Goal: Task Accomplishment & Management: Manage account settings

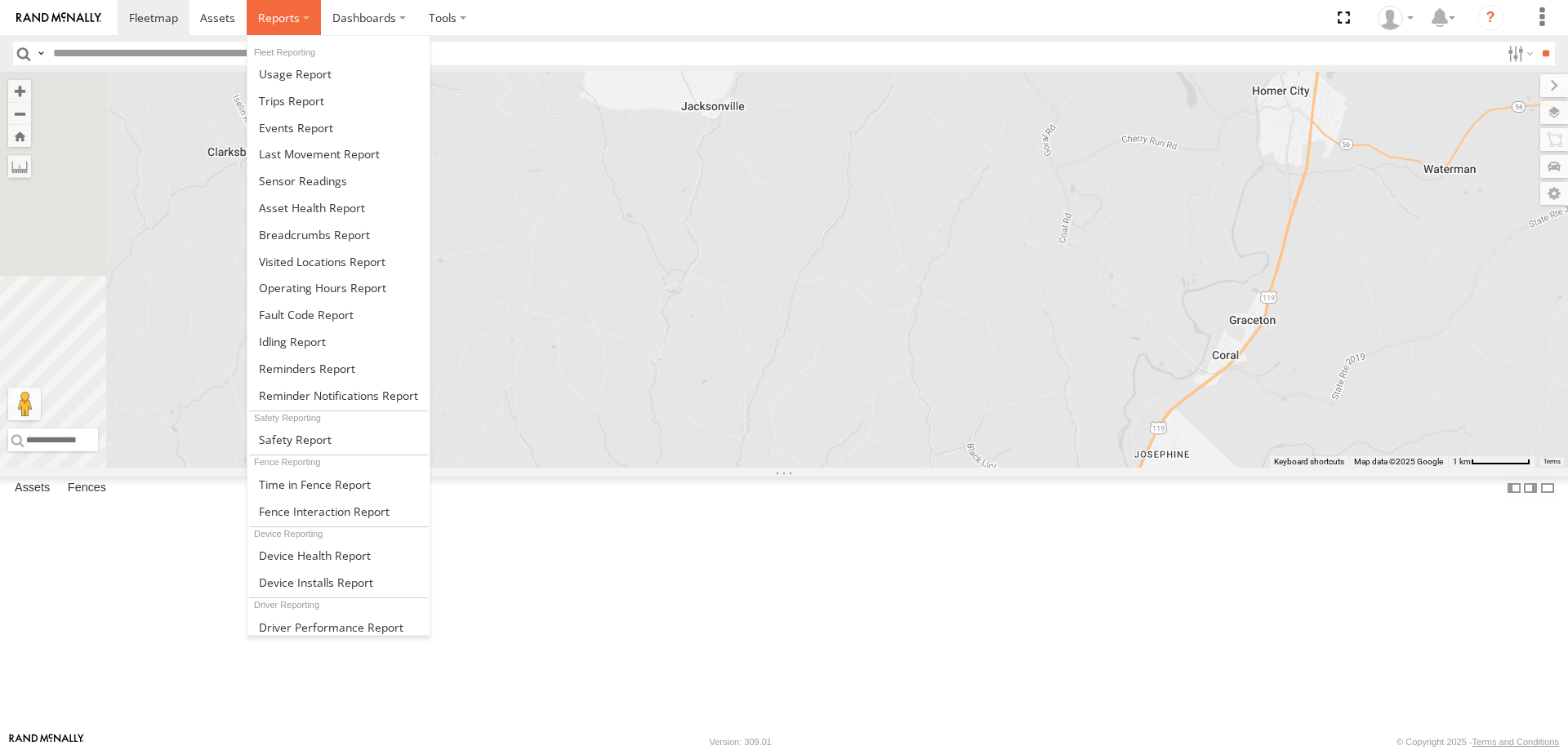
click at [291, 19] on span at bounding box center [279, 18] width 42 height 16
click at [292, 116] on link at bounding box center [338, 128] width 182 height 27
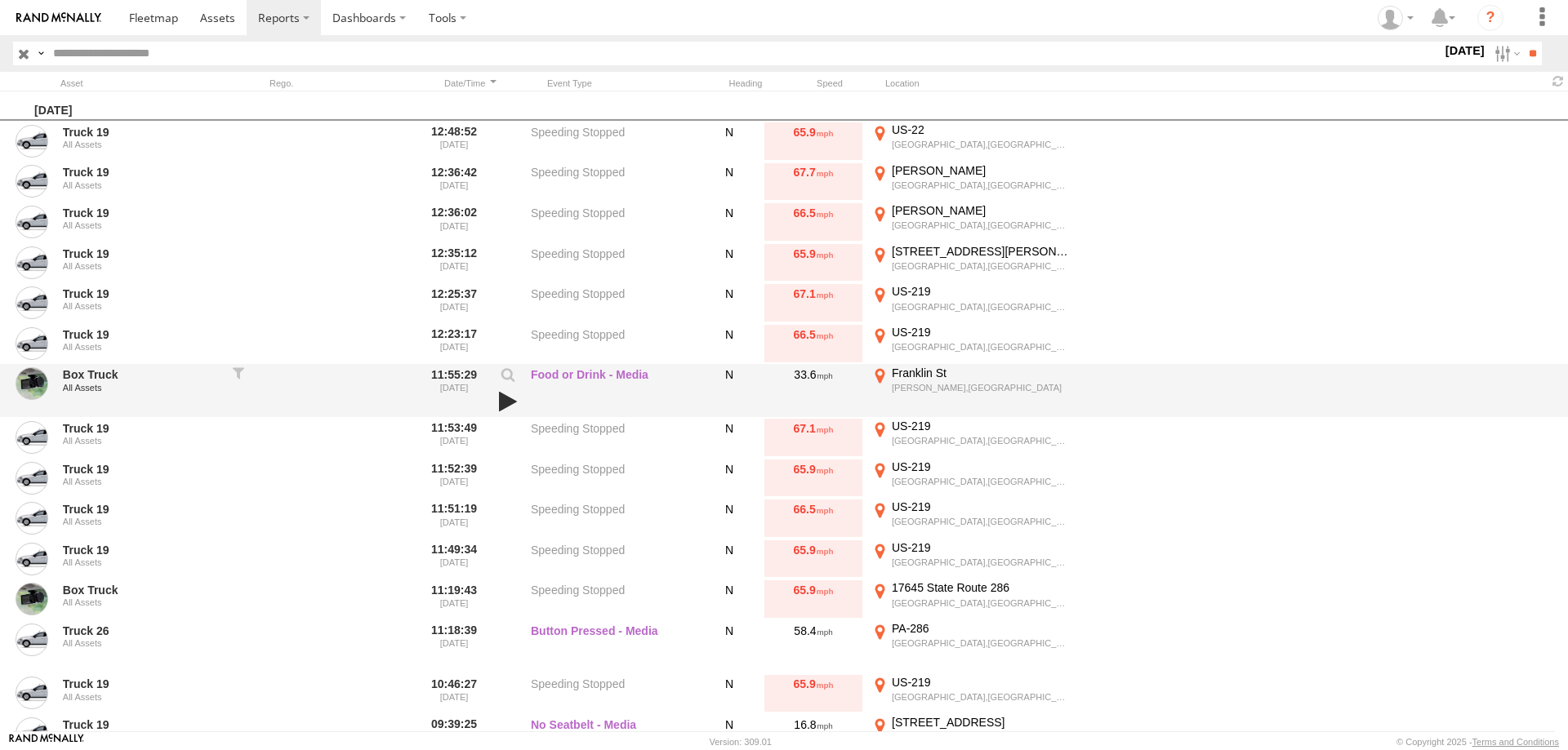
click at [508, 401] on link at bounding box center [508, 401] width 27 height 22
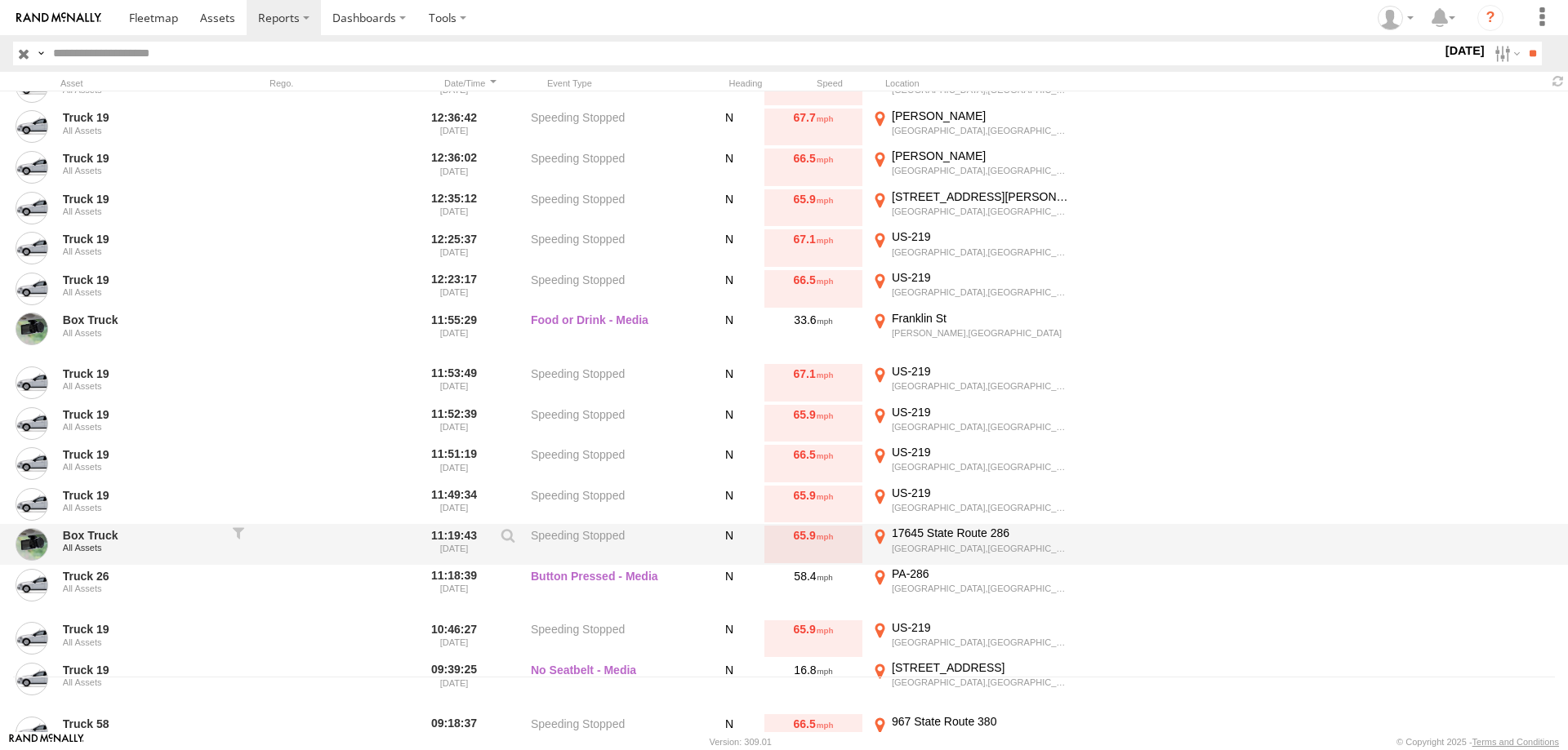
scroll to position [78, 0]
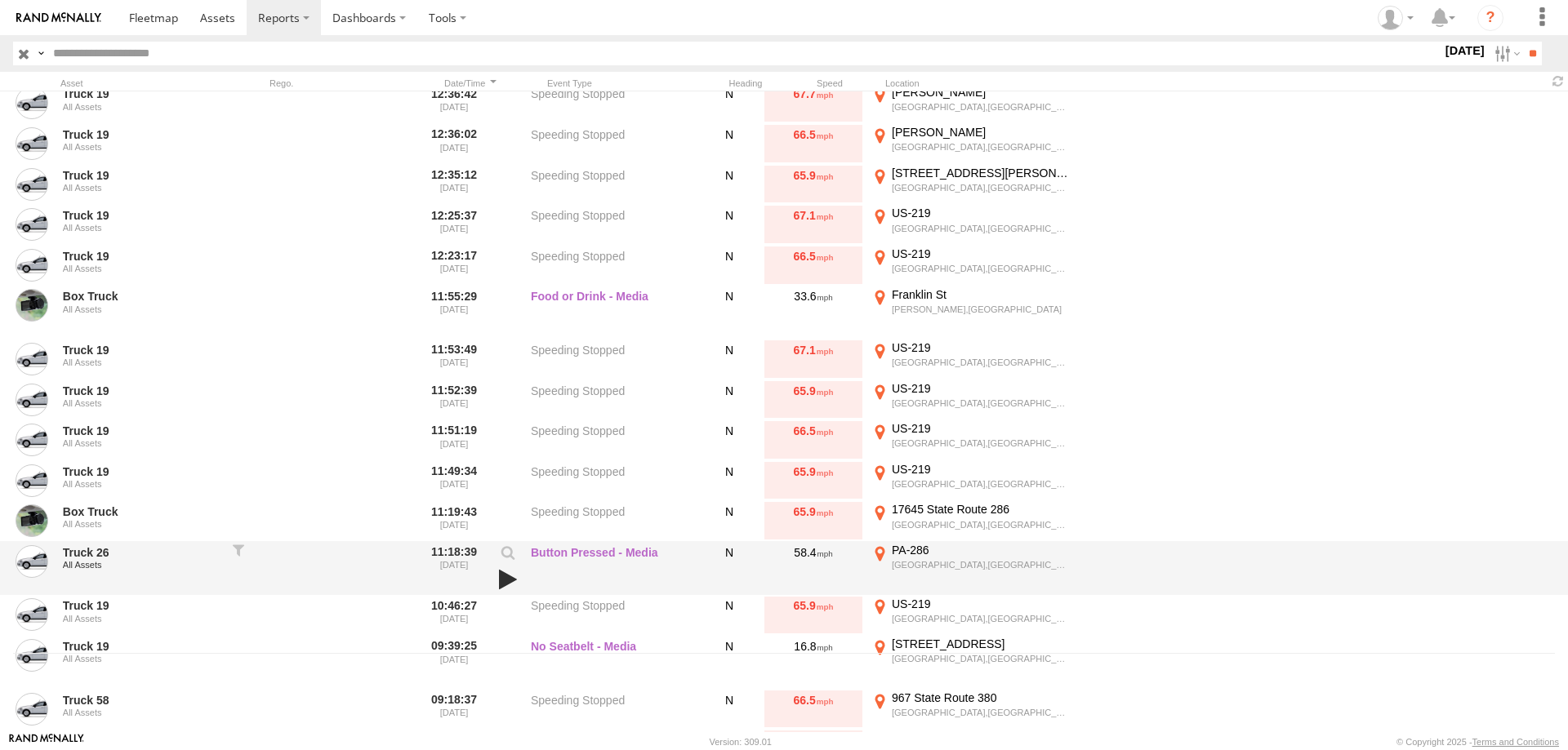
click at [503, 582] on link at bounding box center [508, 579] width 27 height 22
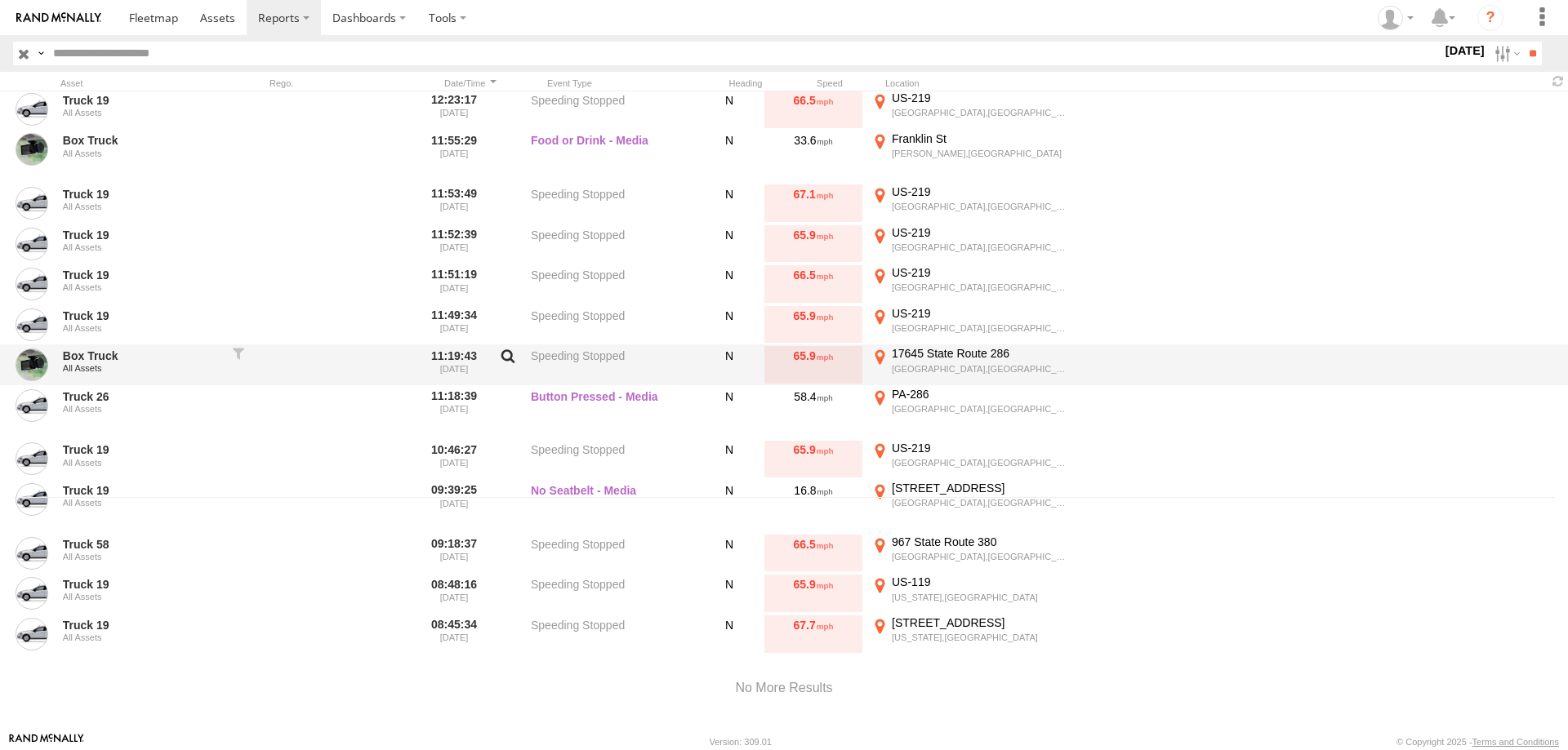
scroll to position [235, 0]
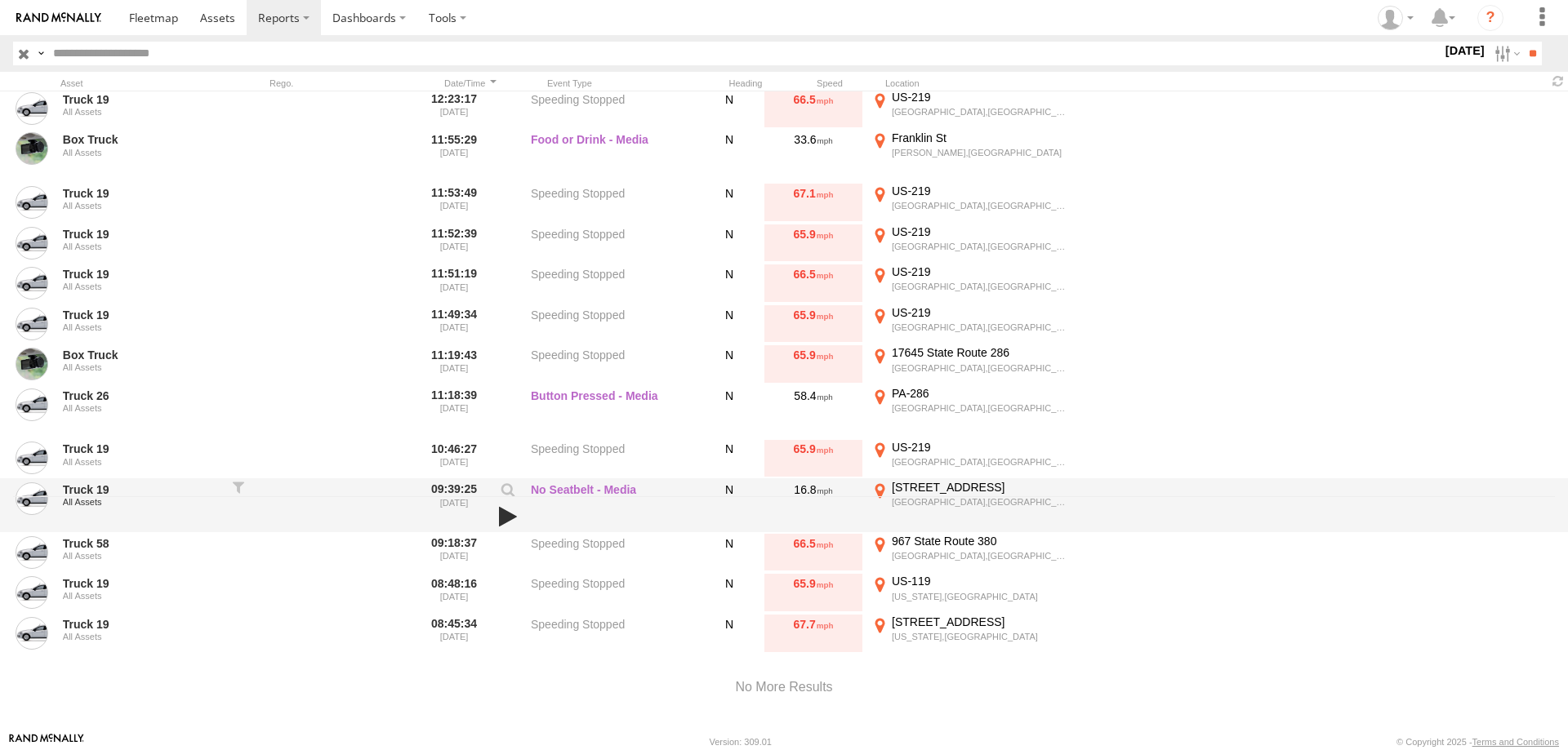
click at [514, 518] on link at bounding box center [508, 516] width 27 height 22
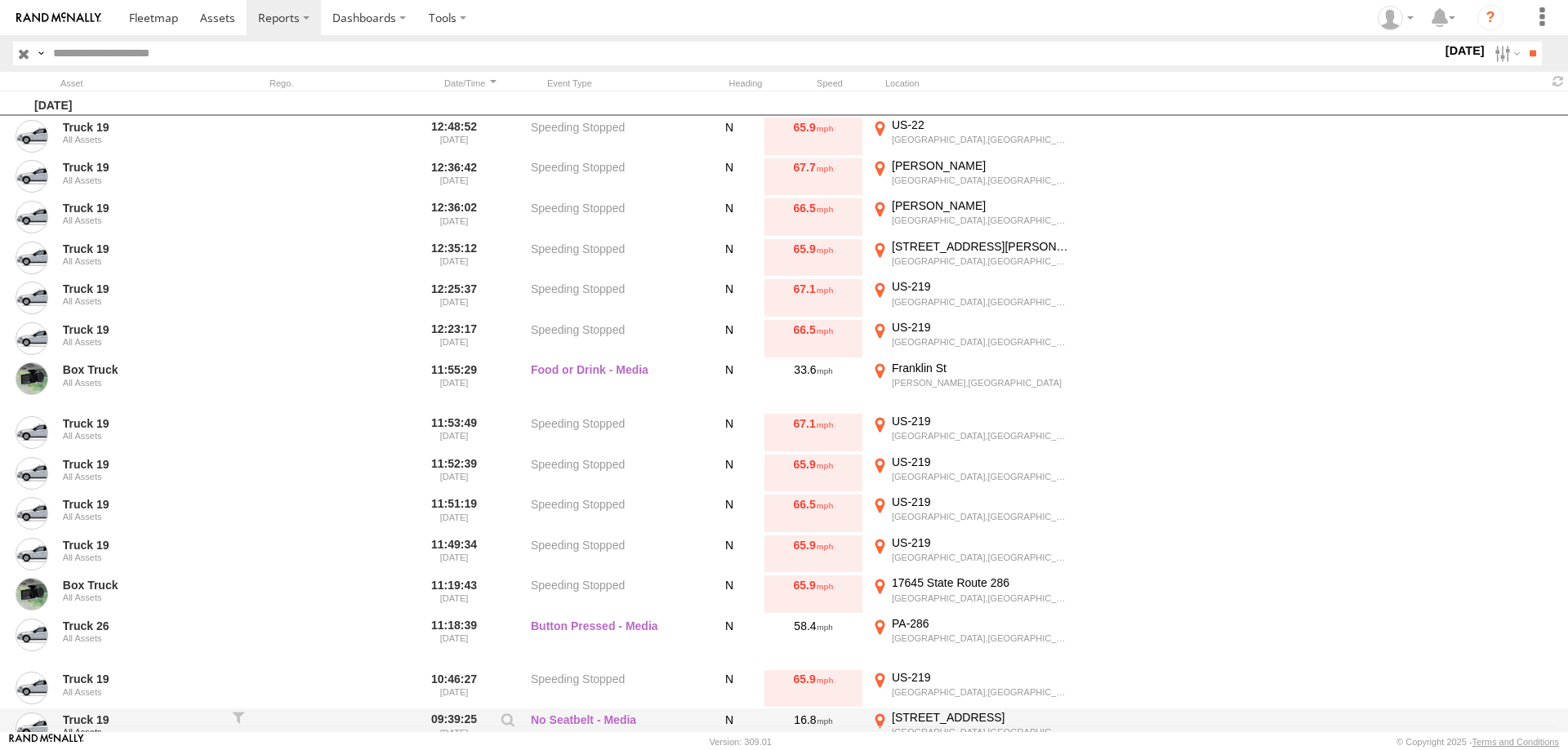
scroll to position [0, 0]
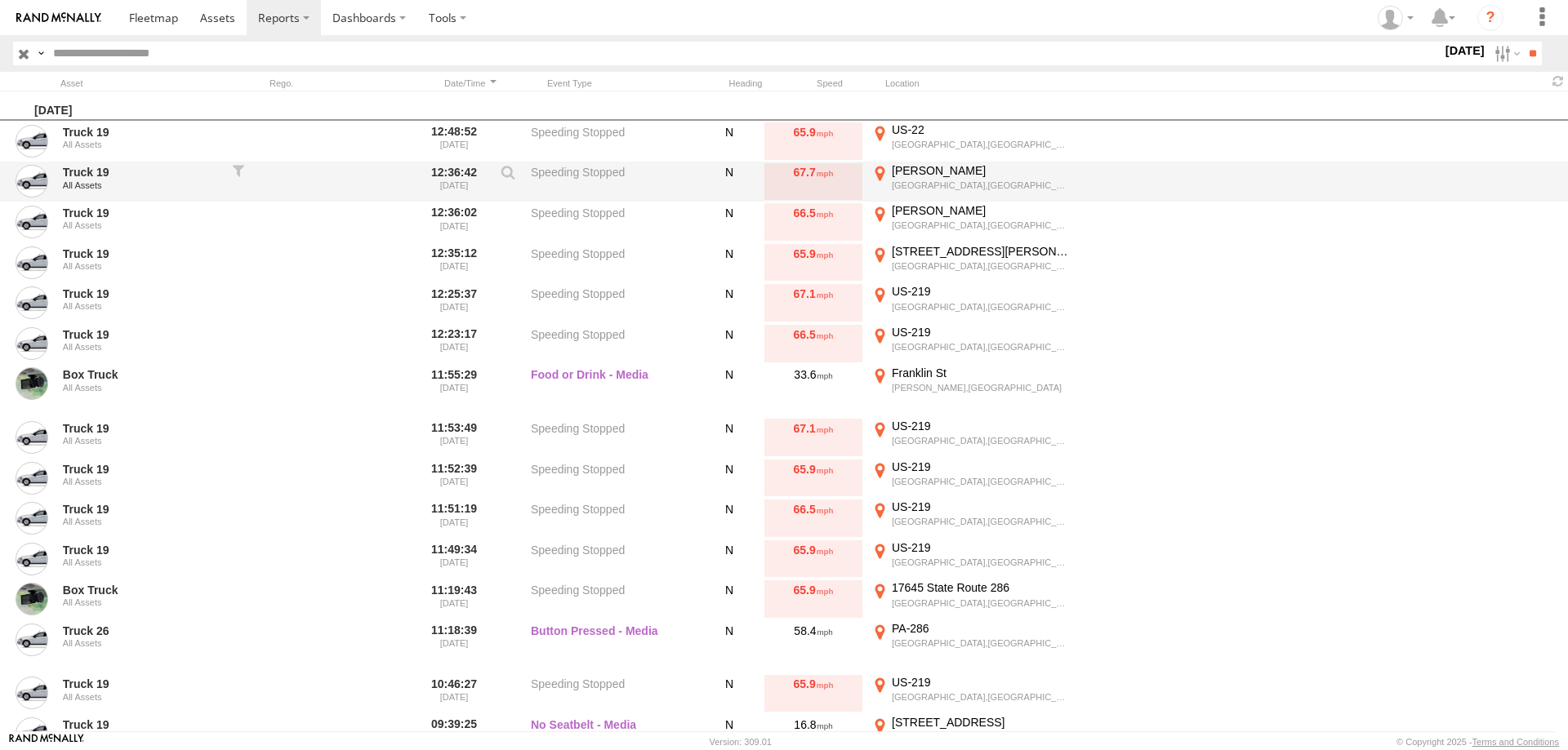
click at [953, 173] on div "[PERSON_NAME]" at bounding box center [981, 170] width 179 height 15
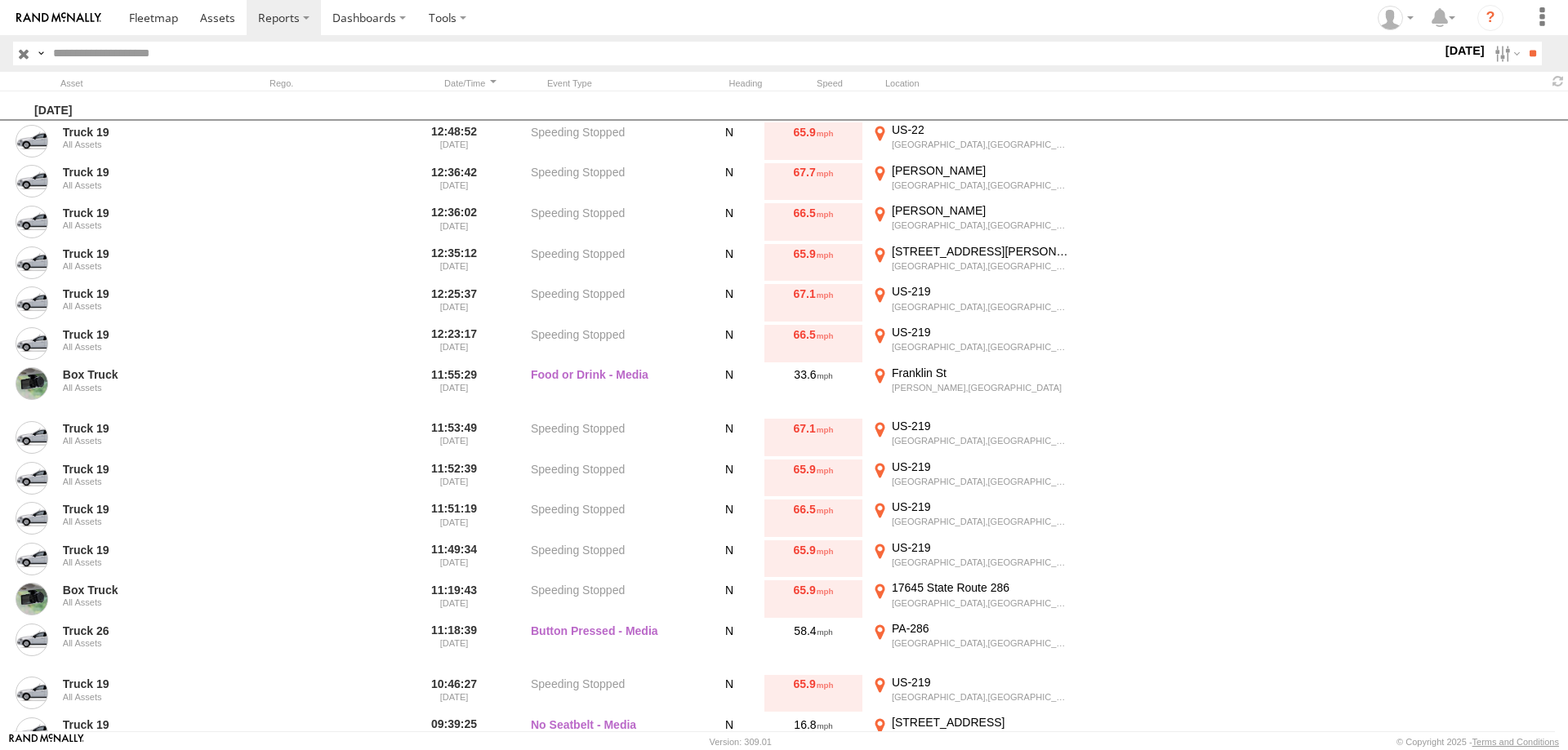
click at [0, 0] on label "×" at bounding box center [0, 0] width 0 height 0
